Goal: Task Accomplishment & Management: Manage account settings

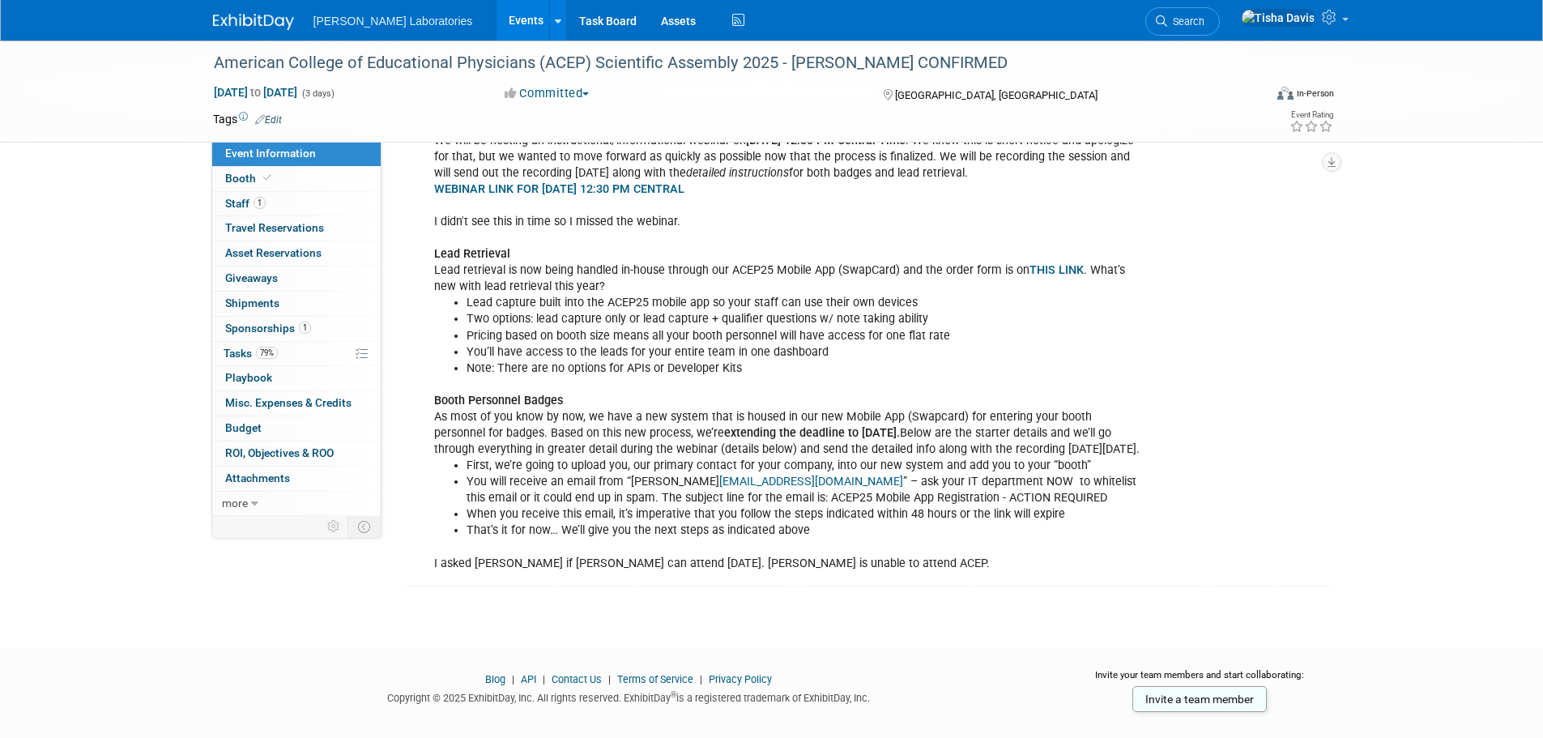
scroll to position [1681, 0]
click at [241, 175] on span "Booth" at bounding box center [249, 178] width 49 height 13
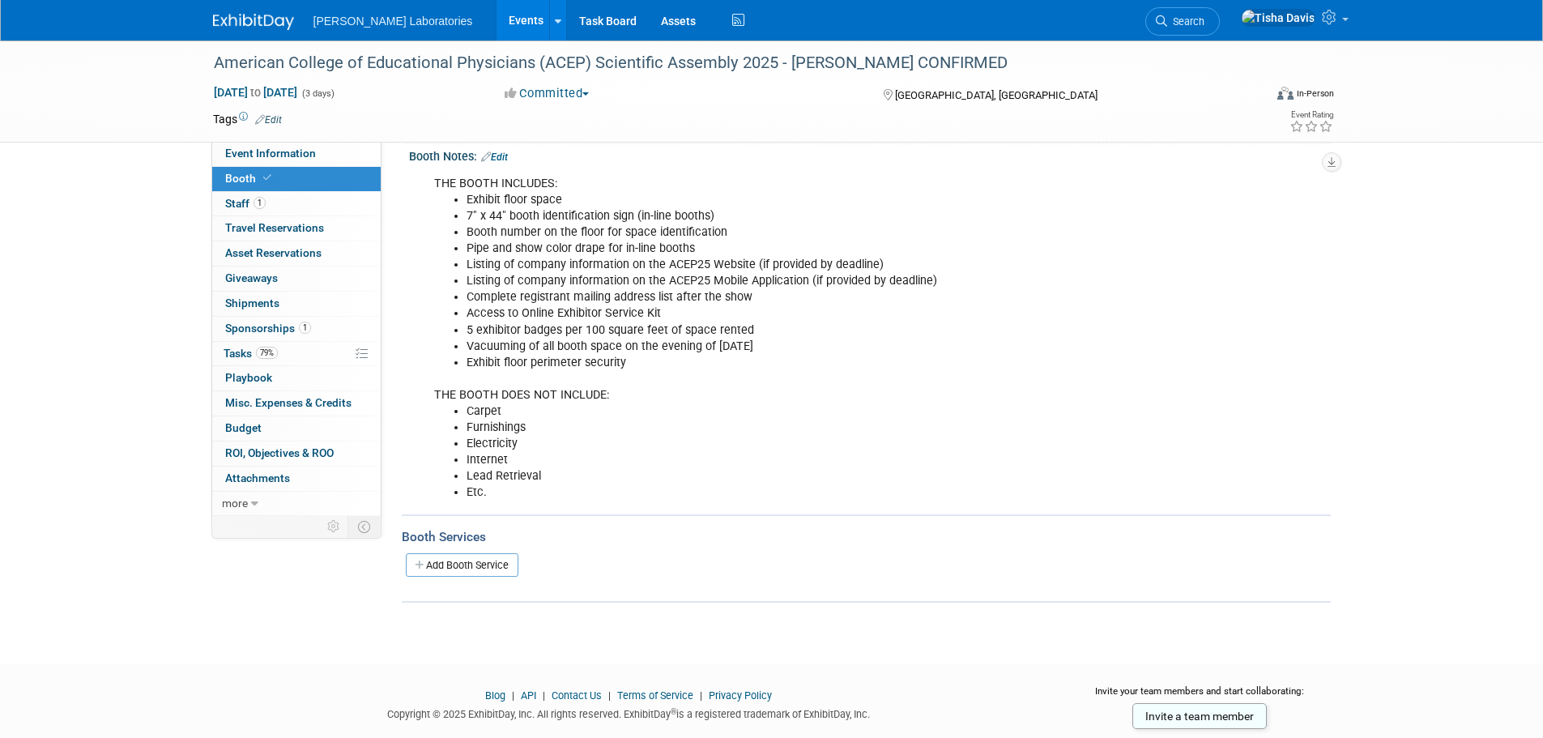
scroll to position [243, 0]
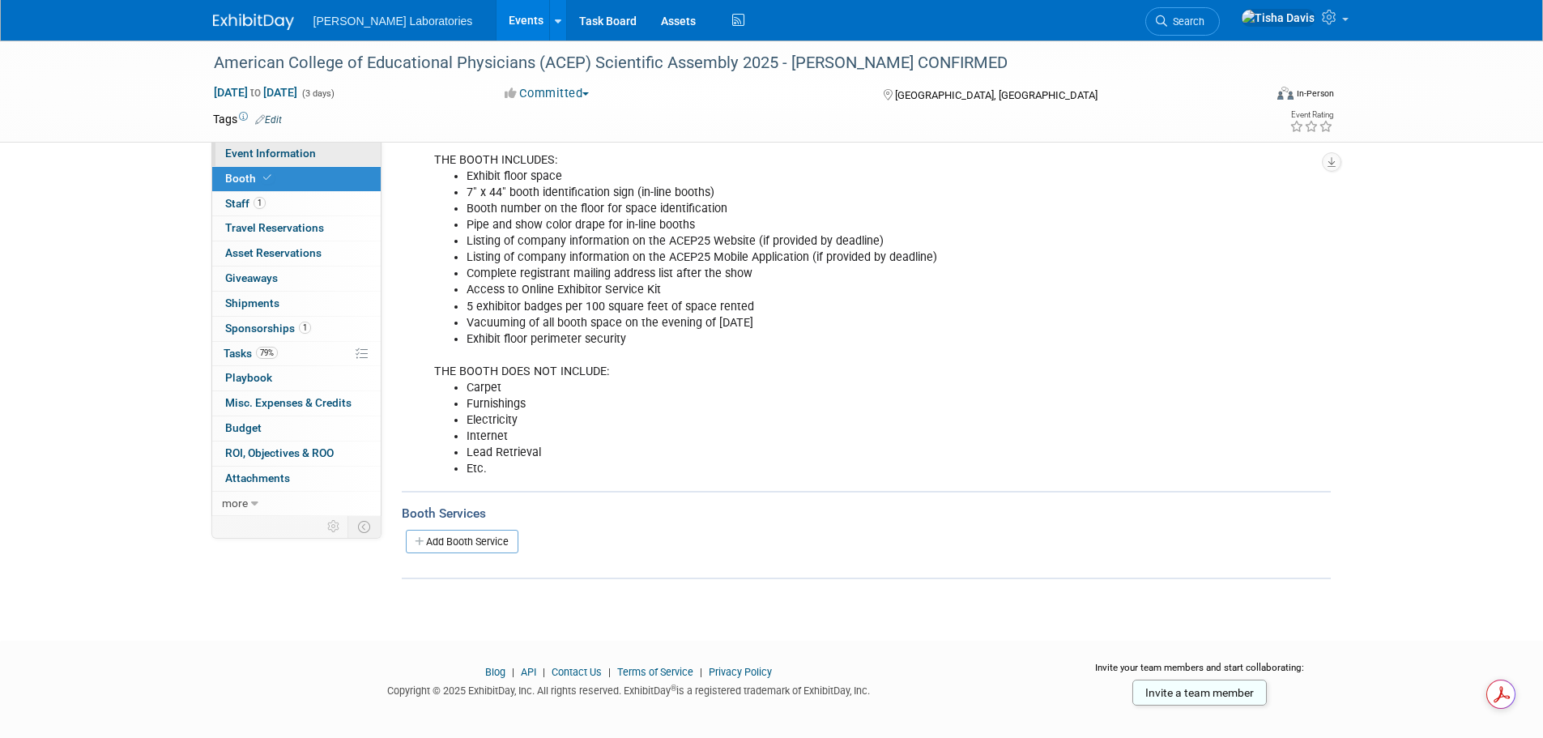
click at [320, 155] on link "Event Information" at bounding box center [296, 154] width 168 height 24
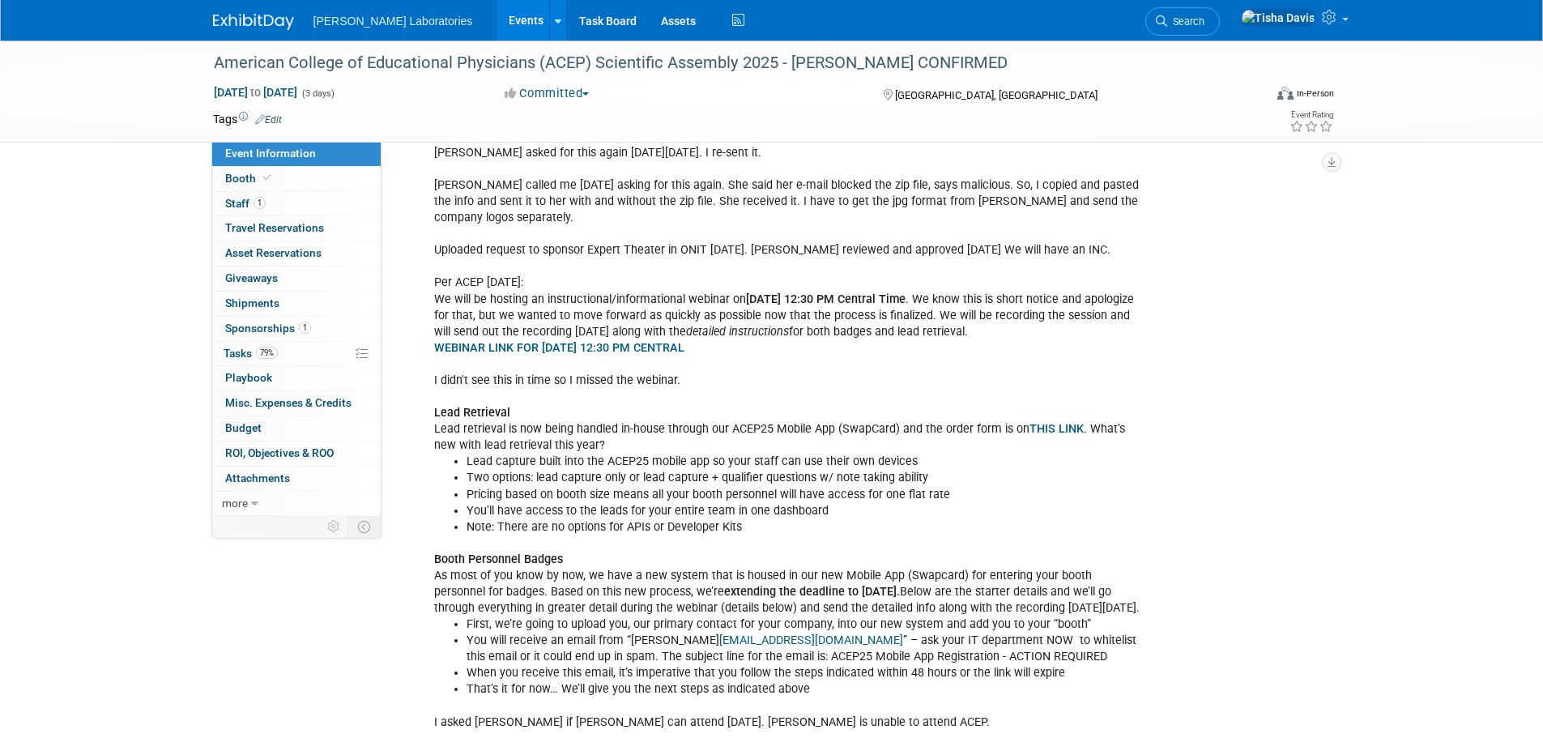
scroll to position [1519, 0]
click at [236, 198] on span "Staff 1" at bounding box center [245, 203] width 40 height 13
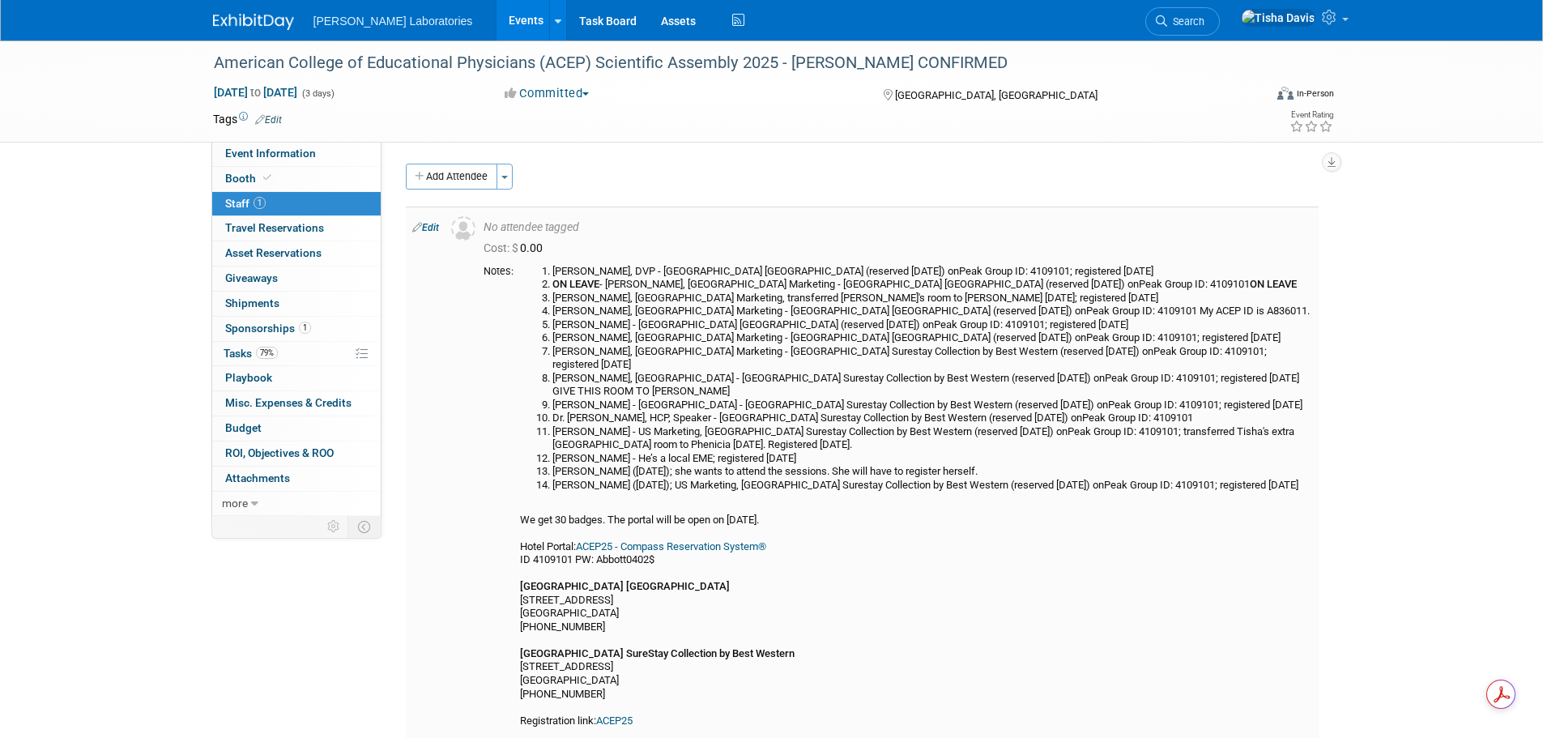
click at [433, 226] on link "Edit" at bounding box center [425, 227] width 27 height 11
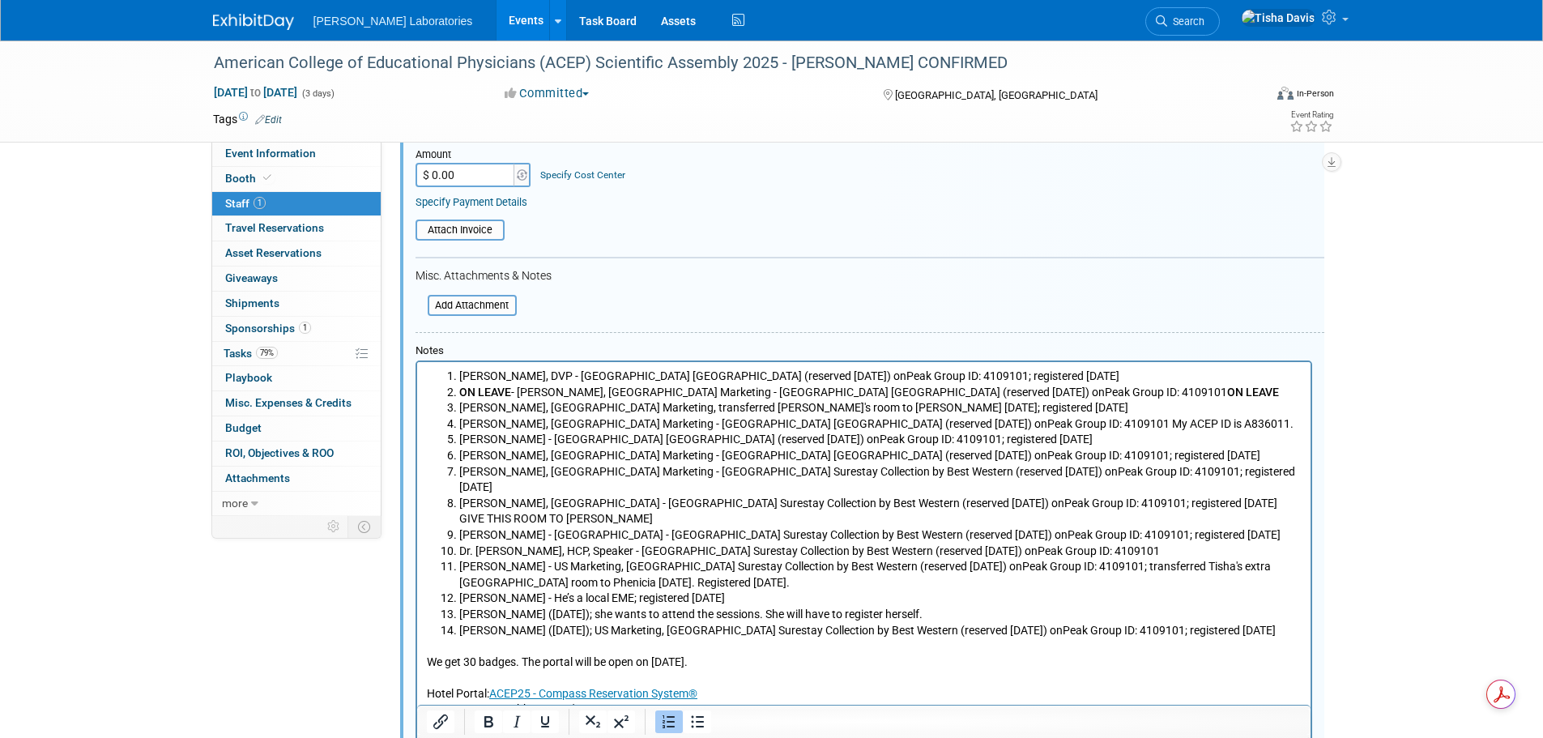
scroll to position [347, 0]
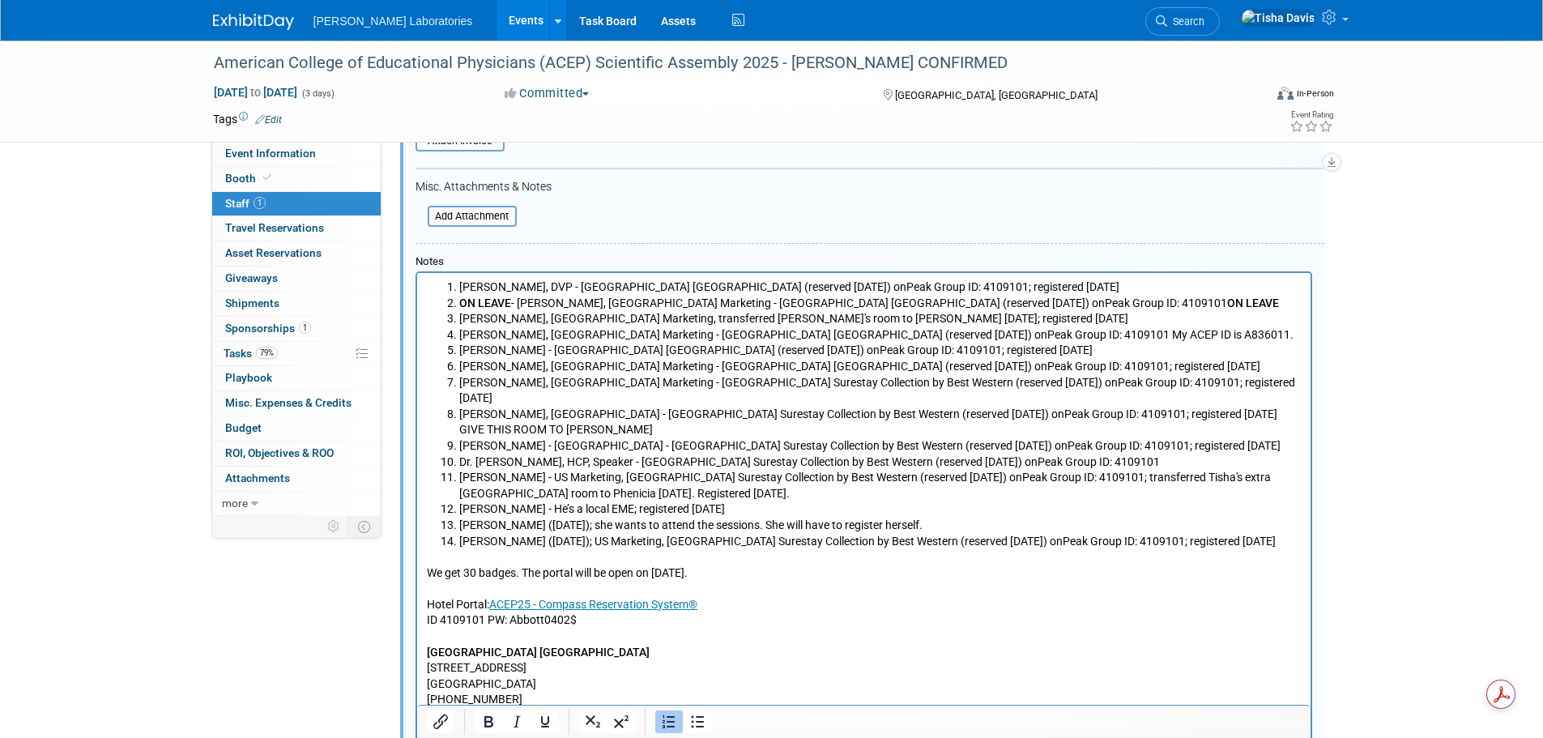
click at [735, 518] on li "[PERSON_NAME] ([DATE]); she wants to attend the sessions. She will have to regi…" at bounding box center [879, 526] width 842 height 16
drag, startPoint x: 594, startPoint y: 506, endPoint x: 847, endPoint y: 504, distance: 252.7
click at [847, 518] on li "[PERSON_NAME] ([DATE]); she wants to attend the sessions. She will have to regi…" at bounding box center [879, 526] width 842 height 16
click at [914, 610] on p "We get 30 badges. The portal will be open on [DATE]. Hotel Portal: ACEP25 - Com…" at bounding box center [863, 684] width 875 height 270
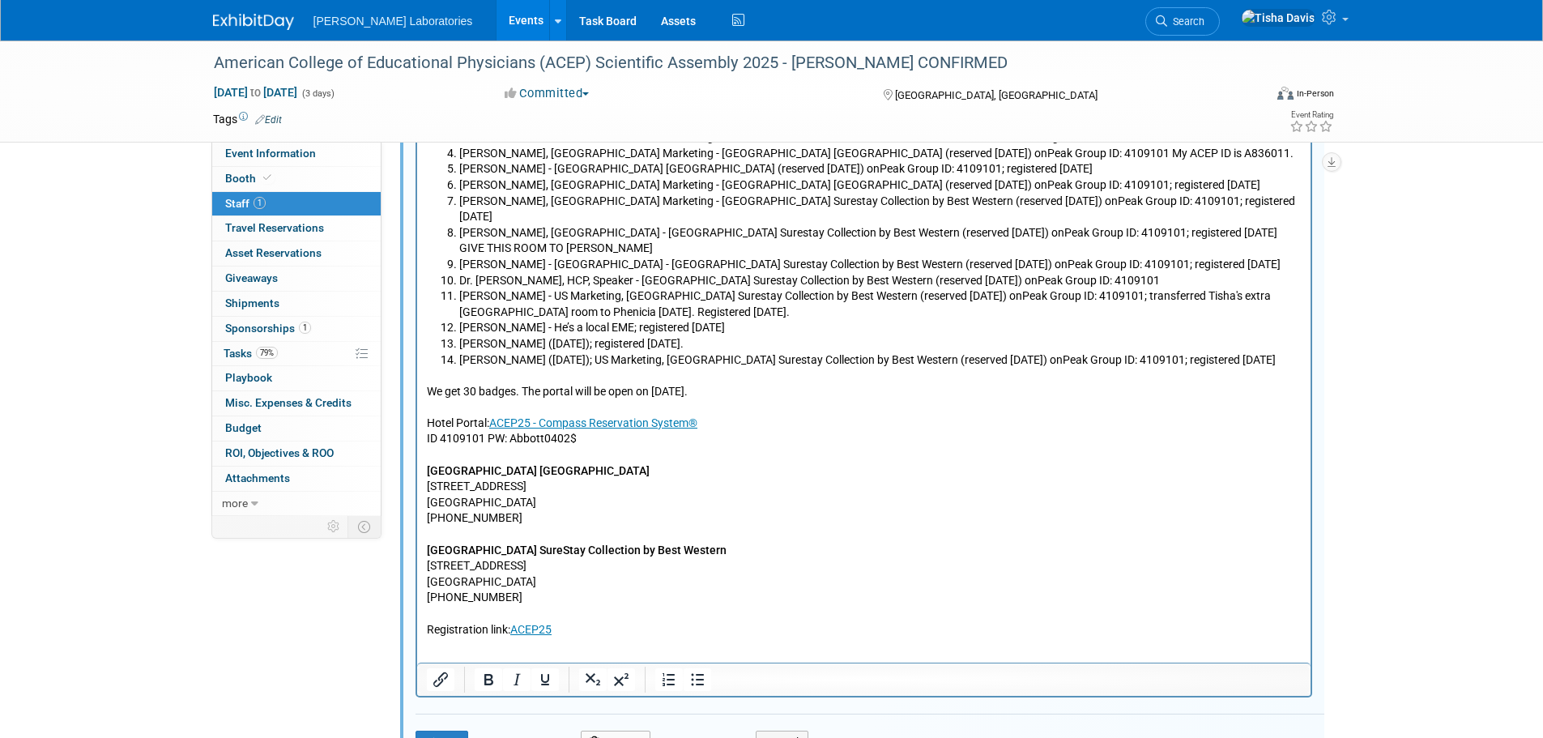
scroll to position [590, 0]
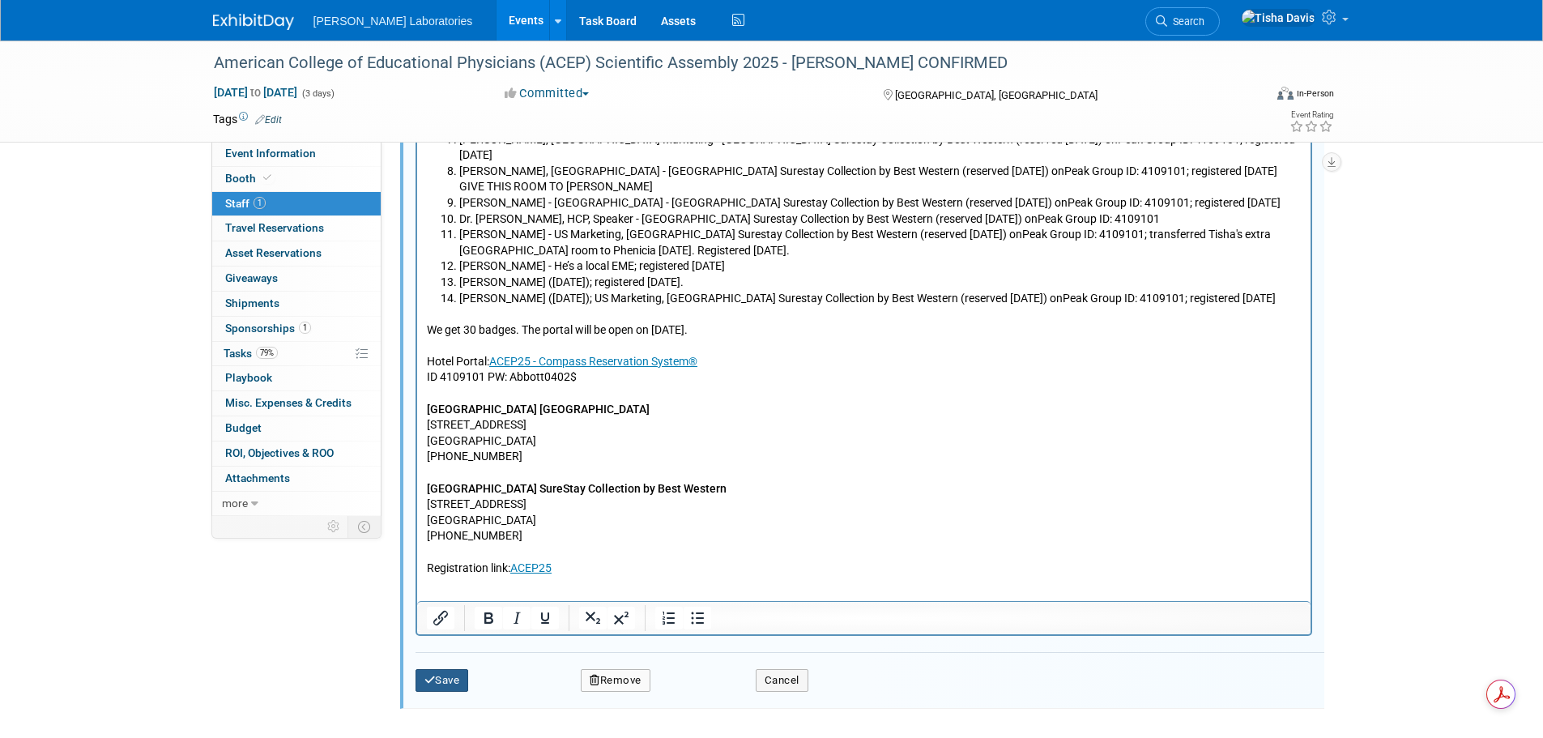
click at [458, 679] on button "Save" at bounding box center [441, 680] width 53 height 23
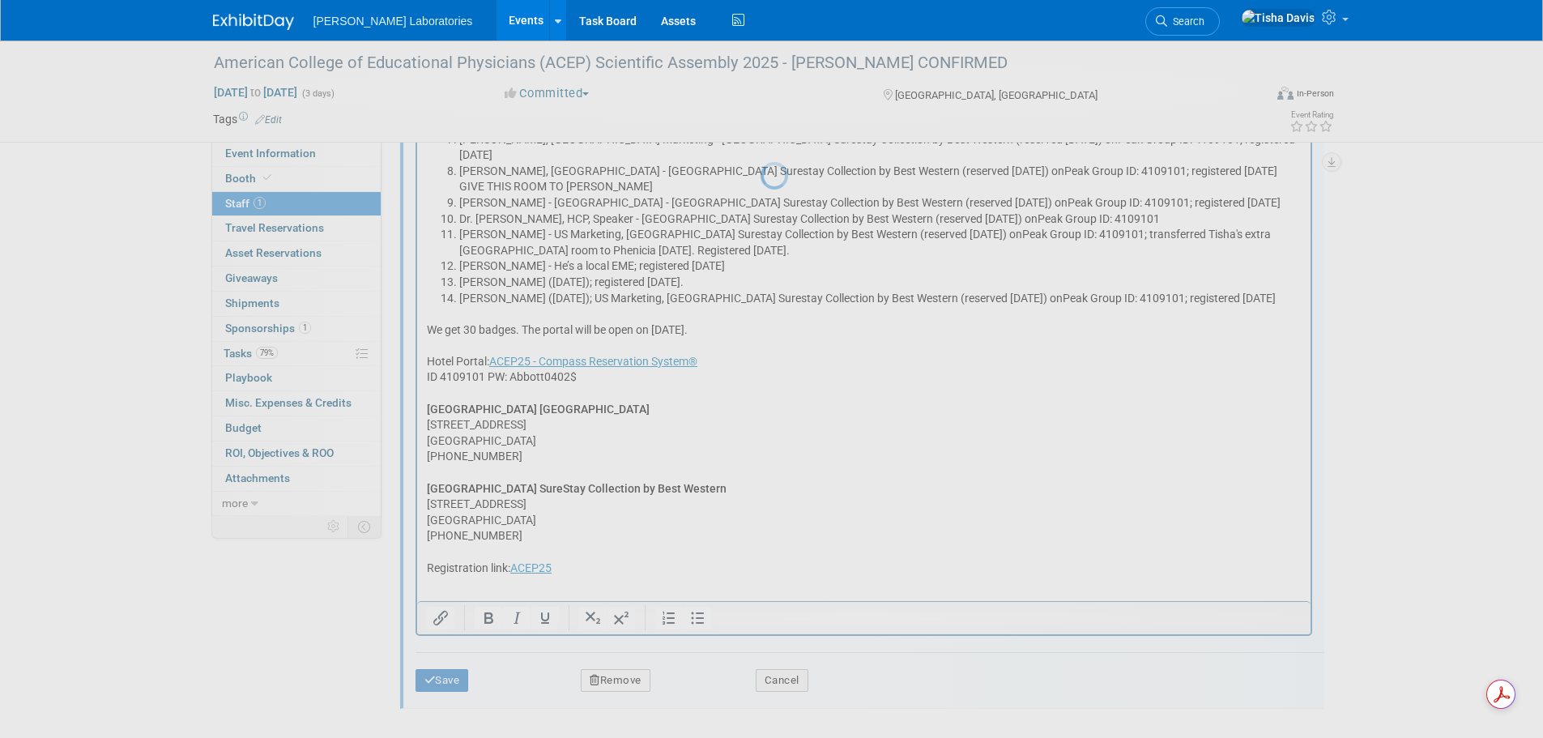
scroll to position [194, 0]
